Goal: Participate in discussion: Engage in conversation with other users on a specific topic

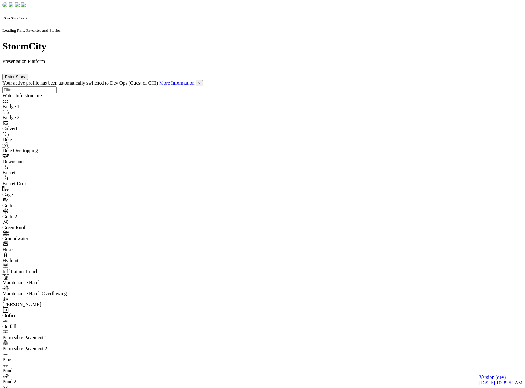
click at [200, 81] on span "×" at bounding box center [199, 83] width 2 height 5
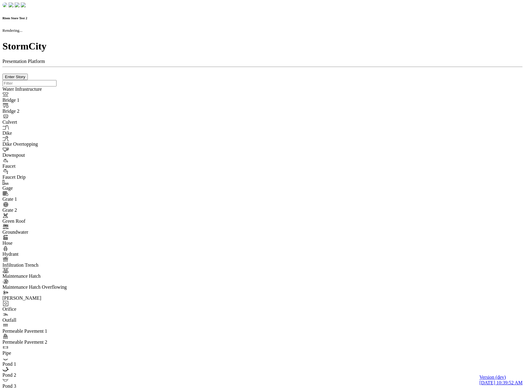
checkbox input "true"
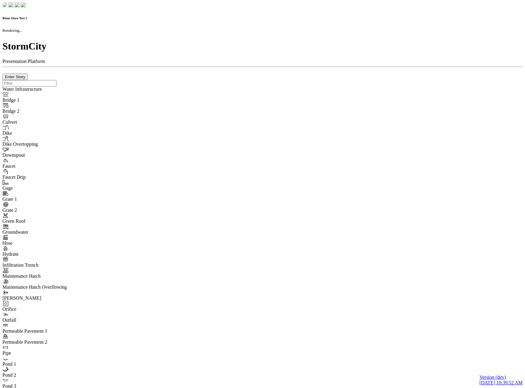
checkbox input "true"
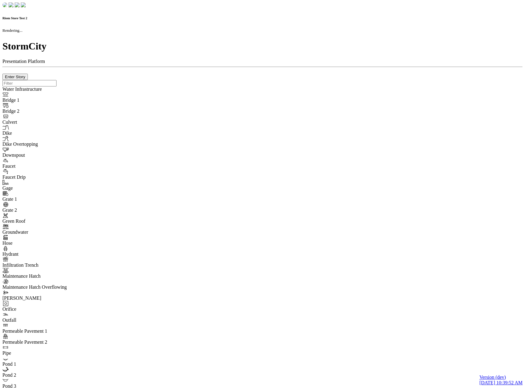
checkbox input "false"
checkbox input "true"
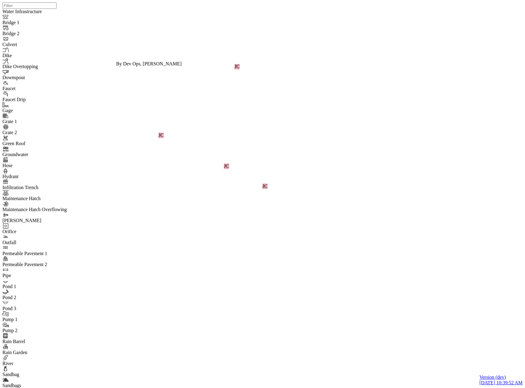
drag, startPoint x: 275, startPoint y: 30, endPoint x: 234, endPoint y: 95, distance: 76.7
